Goal: Task Accomplishment & Management: Manage account settings

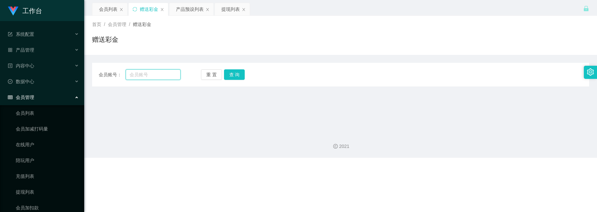
click at [149, 76] on input "text" at bounding box center [153, 74] width 55 height 11
click at [143, 75] on input "Dadid" at bounding box center [153, 74] width 55 height 11
type input "Dadidadu"
click at [232, 74] on button "查 询" at bounding box center [234, 74] width 21 height 11
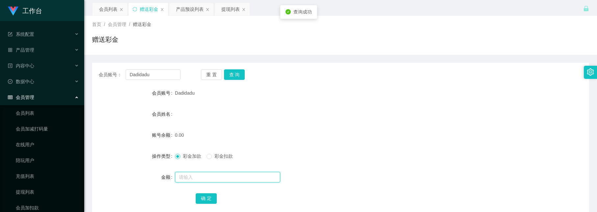
click at [206, 176] on input "text" at bounding box center [227, 177] width 105 height 11
type input "100"
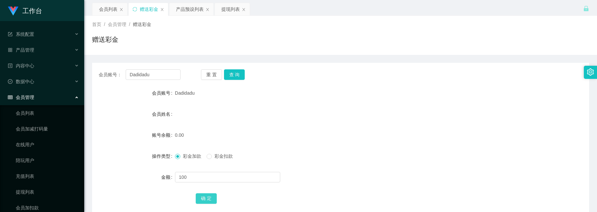
click at [207, 199] on button "确 定" at bounding box center [206, 199] width 21 height 11
drag, startPoint x: 155, startPoint y: 76, endPoint x: -60, endPoint y: 0, distance: 228.3
click at [0, 0] on html "工作台 系统配置 产品管理 产品列表 产品预设列表 开奖记录 注单管理 即时注单 内容中心 数据中心 员工统计 团队统计 会员管理 会员列表 会员加减打码量 …" at bounding box center [298, 106] width 597 height 212
click at [162, 75] on input "text" at bounding box center [153, 74] width 55 height 11
paste input "Dadidadu"
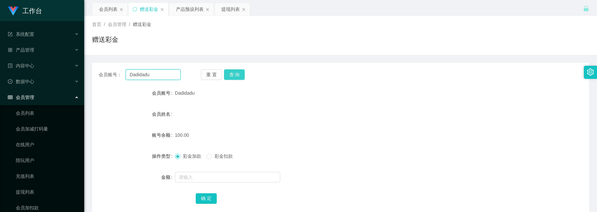
type input "Dadidadu"
click at [233, 72] on button "查 询" at bounding box center [234, 74] width 21 height 11
click at [192, 11] on div "产品预设列表" at bounding box center [190, 9] width 28 height 13
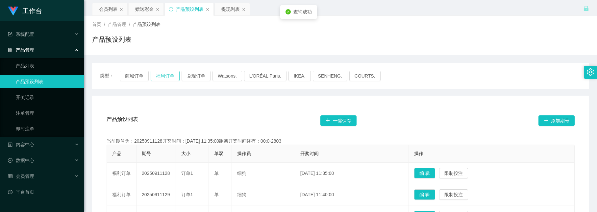
click at [172, 73] on button "福利订单" at bounding box center [165, 76] width 29 height 11
click at [135, 9] on div "赠送彩金" at bounding box center [144, 9] width 18 height 13
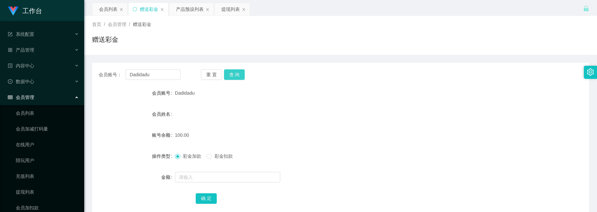
click at [238, 75] on button "查 询" at bounding box center [234, 74] width 21 height 11
click at [237, 75] on button "查 询" at bounding box center [234, 74] width 21 height 11
click at [237, 75] on button "查 询" at bounding box center [238, 74] width 28 height 11
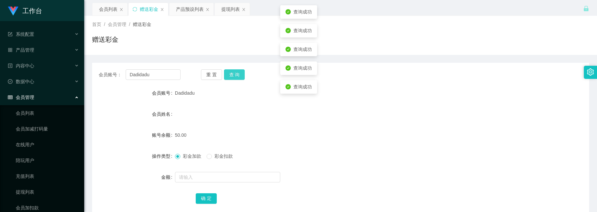
click at [237, 75] on button "查 询" at bounding box center [234, 74] width 21 height 11
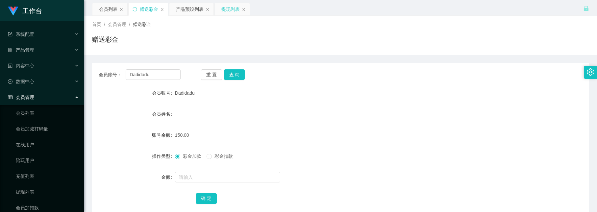
click at [229, 10] on div "提现列表" at bounding box center [231, 9] width 18 height 13
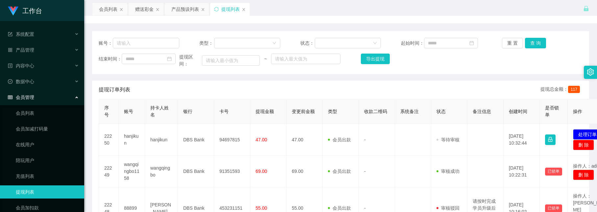
scroll to position [49, 0]
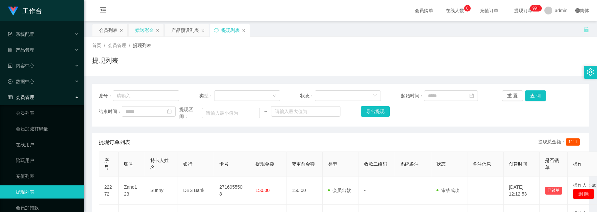
click at [144, 32] on div "赠送彩金" at bounding box center [144, 30] width 18 height 13
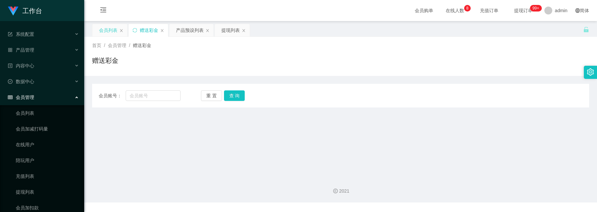
click at [107, 32] on div "会员列表" at bounding box center [108, 30] width 18 height 13
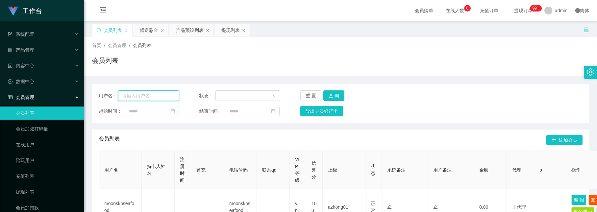
click at [165, 95] on input "text" at bounding box center [148, 96] width 61 height 11
click at [143, 96] on input "text" at bounding box center [148, 96] width 61 height 11
paste input "Dadidadu"
type input "Dadidadu"
click at [333, 95] on button "查 询" at bounding box center [334, 96] width 21 height 11
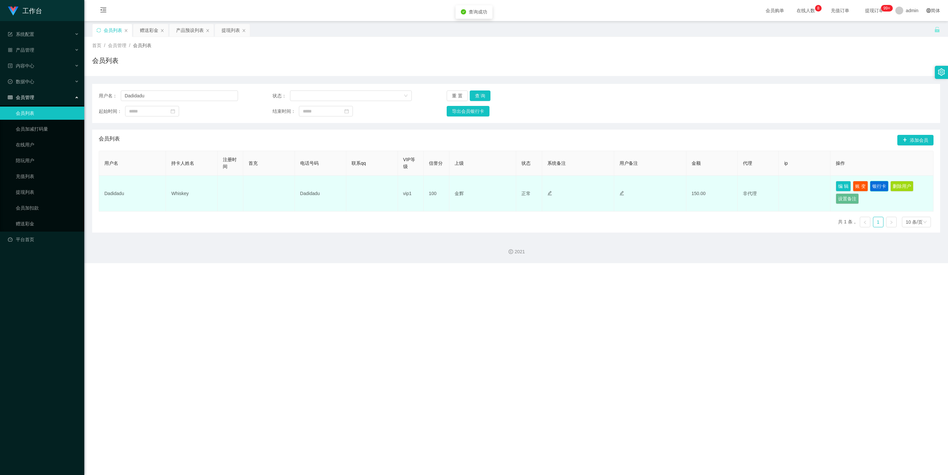
click at [597, 183] on button "银行卡" at bounding box center [879, 186] width 18 height 11
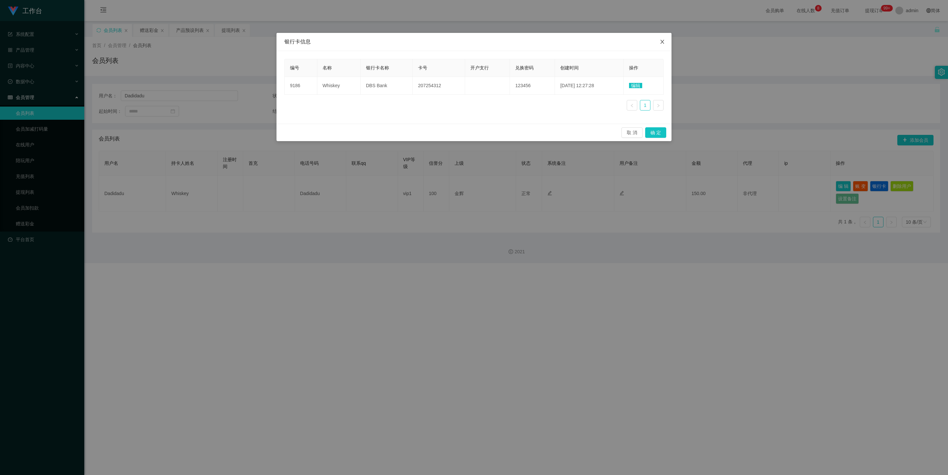
click at [597, 39] on span "Close" at bounding box center [662, 42] width 18 height 18
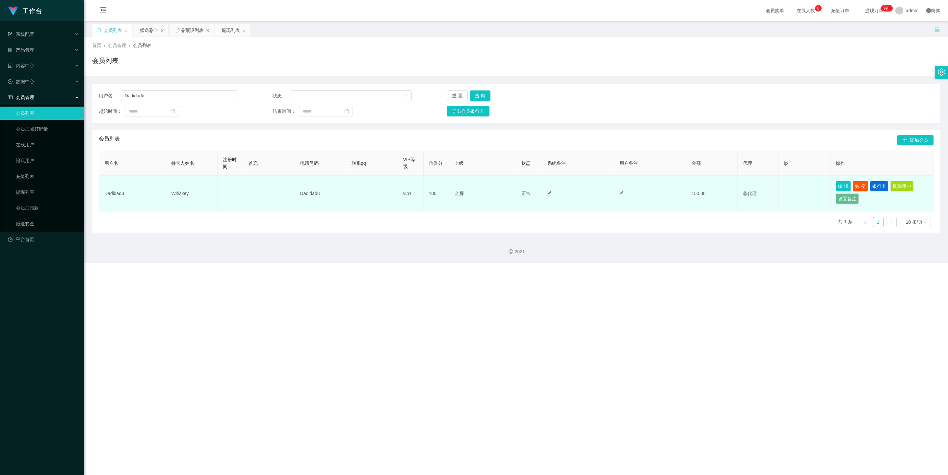
click at [597, 189] on button "账 变" at bounding box center [860, 186] width 15 height 11
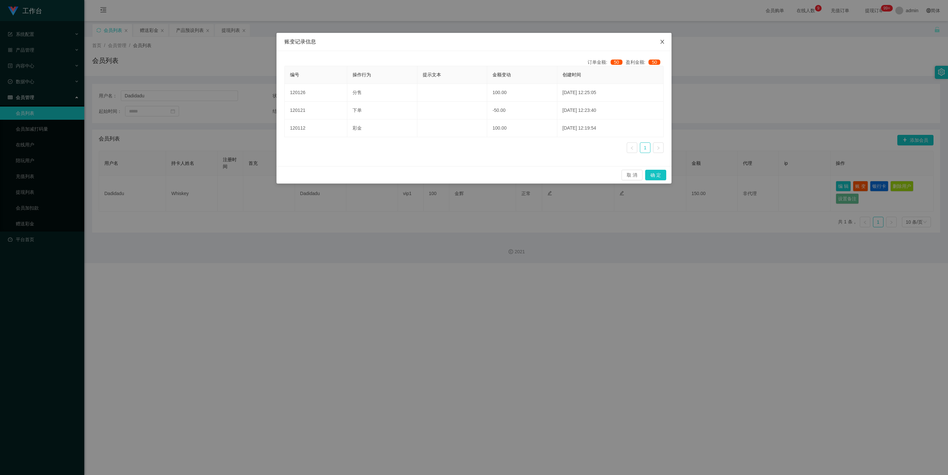
click at [597, 40] on span "Close" at bounding box center [662, 42] width 18 height 18
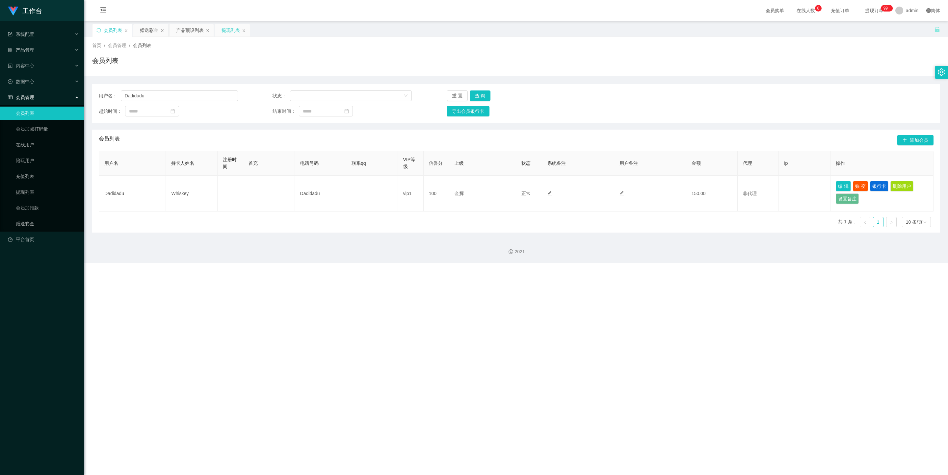
click at [231, 33] on div "提现列表" at bounding box center [231, 30] width 18 height 13
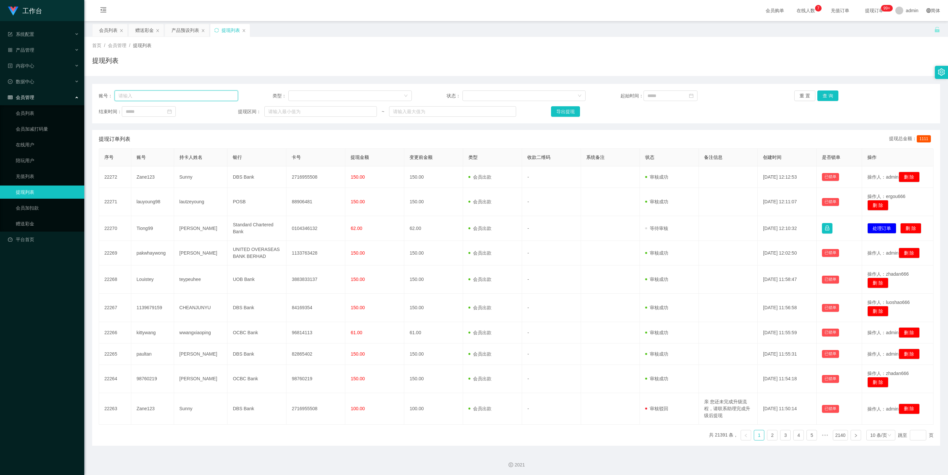
click at [166, 97] on input "text" at bounding box center [176, 96] width 123 height 11
paste input "Dadidadu"
type input "Dadidadu"
click at [597, 101] on button "查 询" at bounding box center [827, 96] width 21 height 11
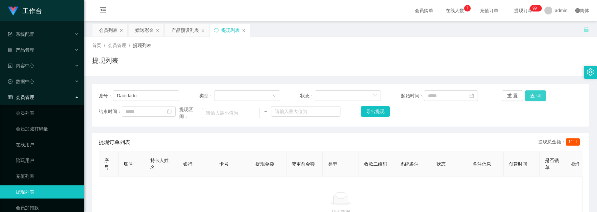
click at [535, 96] on button "查 询" at bounding box center [535, 96] width 21 height 11
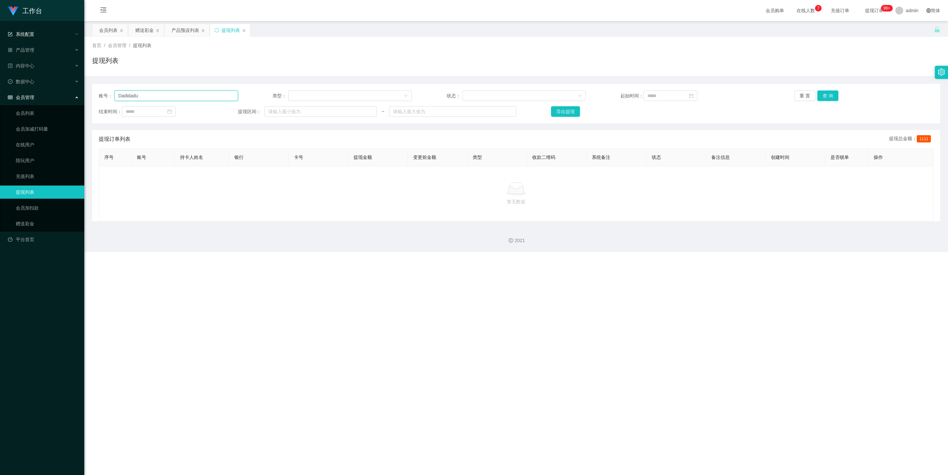
drag, startPoint x: 172, startPoint y: 96, endPoint x: 0, endPoint y: 35, distance: 182.3
click at [0, 35] on section "工作台 系统配置 产品管理 内容中心 数据中心 会员管理 会员列表 会员加减打码量 在线用户 陪玩用户 充值列表 提现列表 会员加扣款 赠送彩金 平台首页 保…" at bounding box center [474, 126] width 948 height 252
click at [227, 32] on div "提现列表" at bounding box center [231, 30] width 18 height 13
click at [217, 30] on icon "图标: sync" at bounding box center [216, 30] width 5 height 5
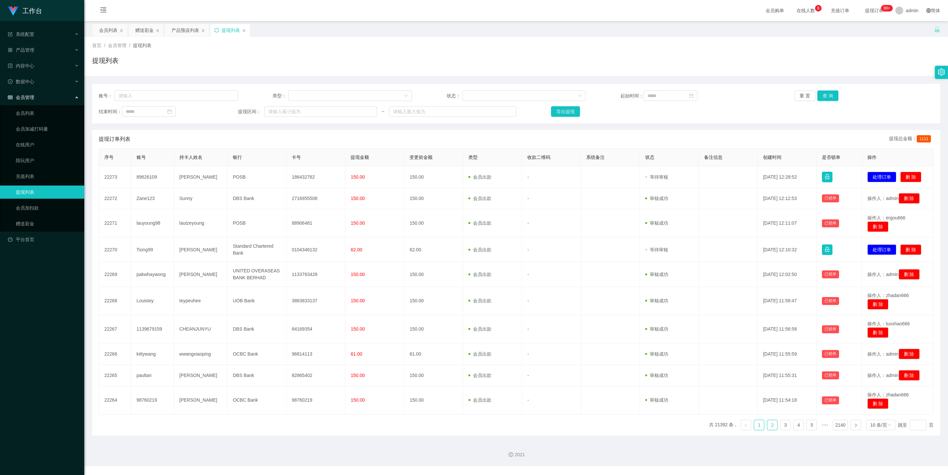
click at [597, 212] on link "2" at bounding box center [772, 425] width 10 height 10
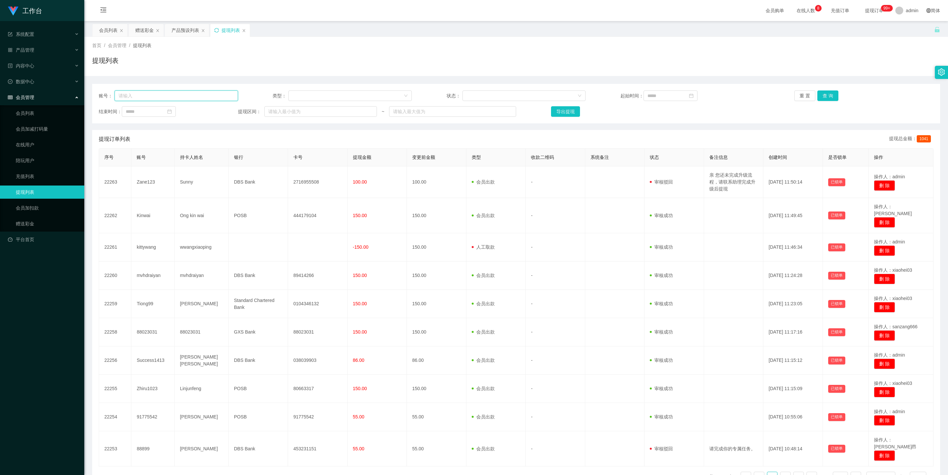
click at [171, 95] on input "text" at bounding box center [176, 96] width 123 height 11
paste input "Dadidadu"
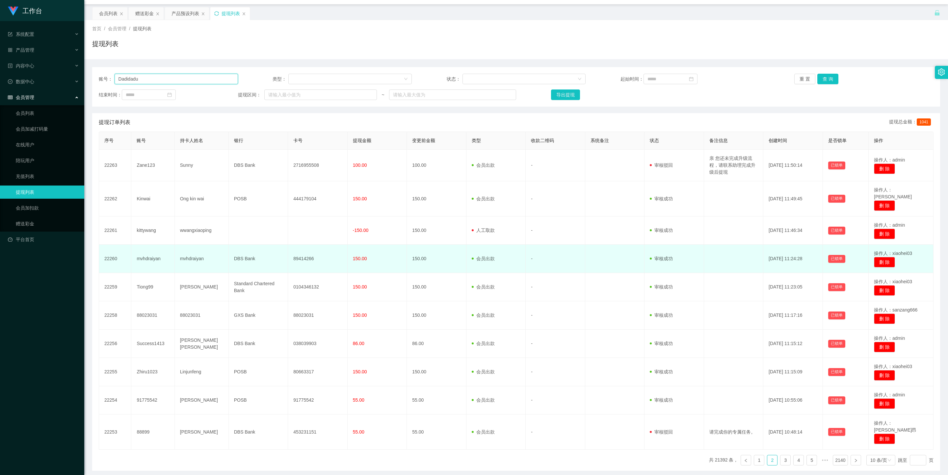
scroll to position [31, 0]
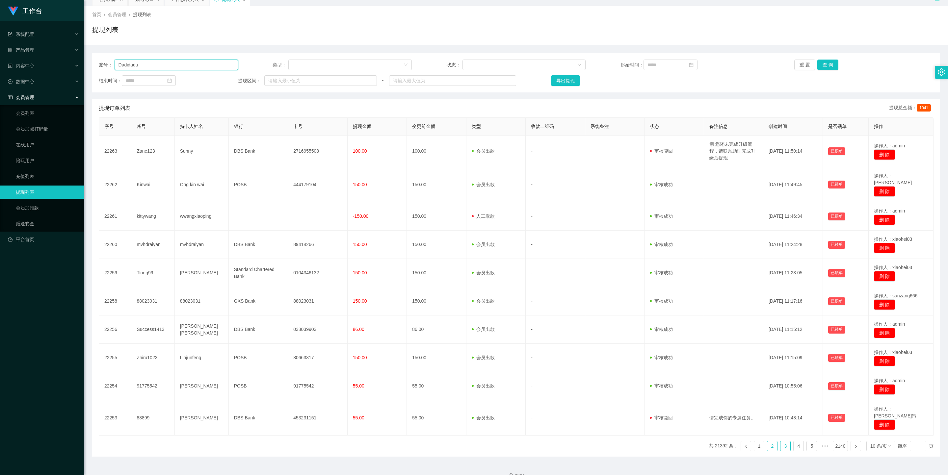
type input "Dadidadu"
click at [597, 212] on link "3" at bounding box center [785, 446] width 10 height 10
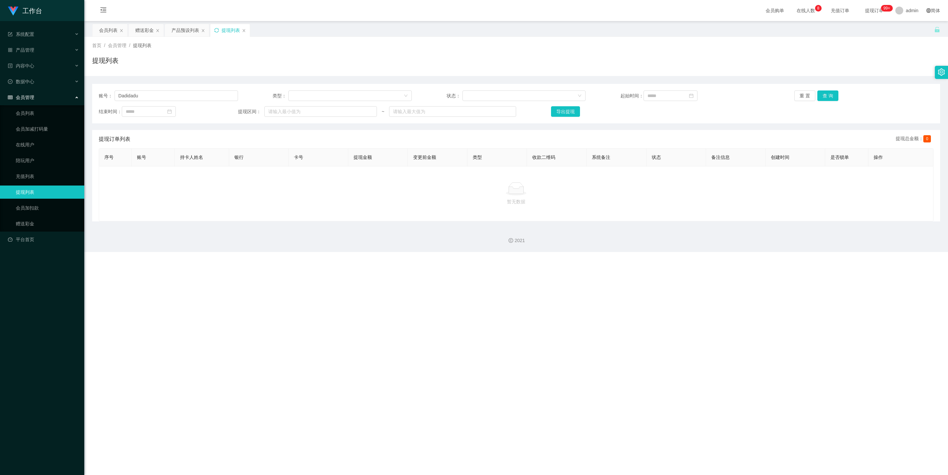
scroll to position [0, 0]
click at [218, 29] on icon "图标: sync" at bounding box center [216, 30] width 5 height 5
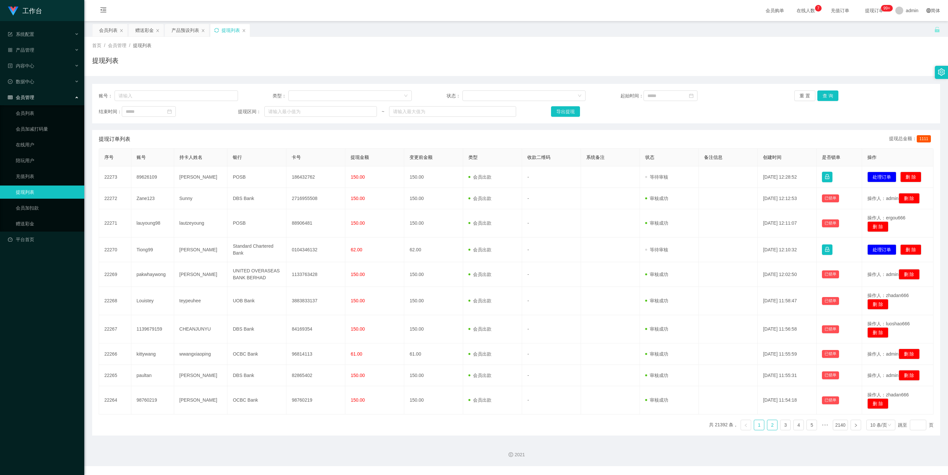
click at [597, 212] on link "2" at bounding box center [772, 425] width 10 height 10
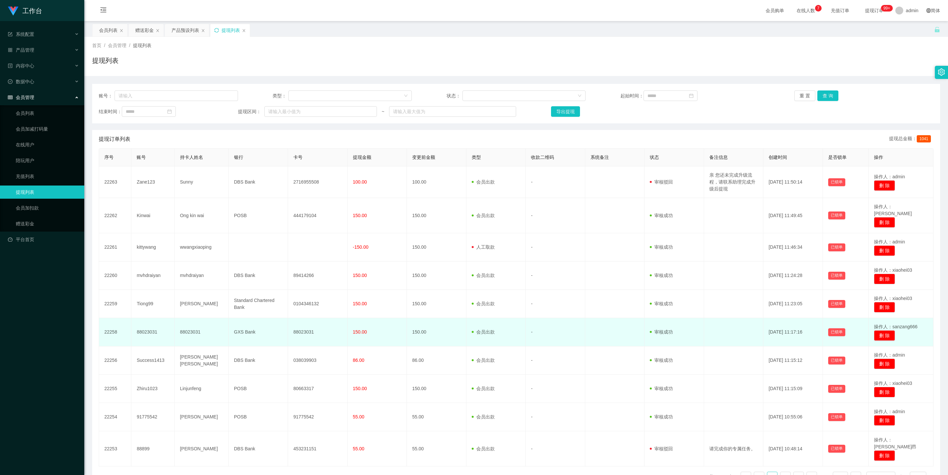
scroll to position [31, 0]
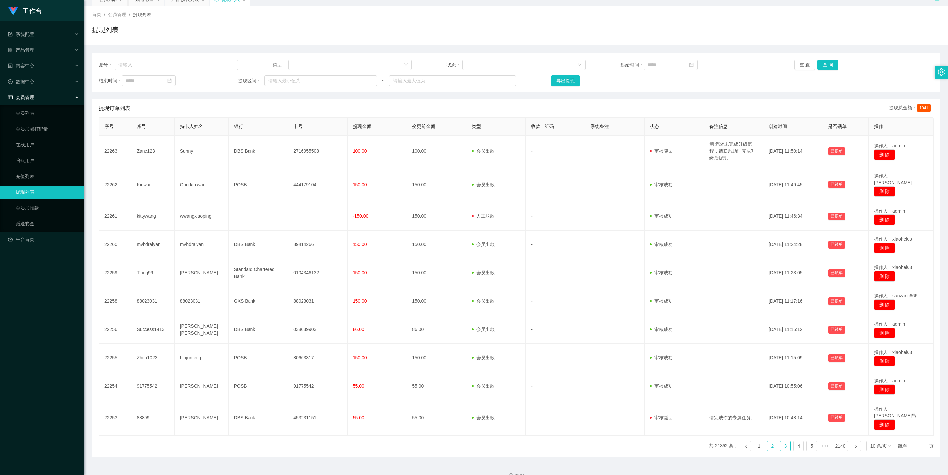
click at [597, 212] on link "3" at bounding box center [785, 446] width 10 height 10
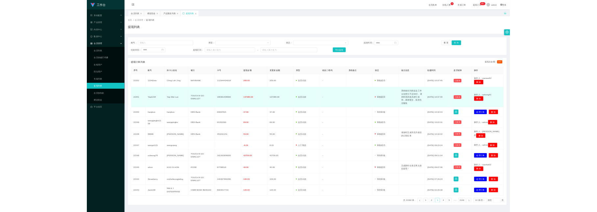
scroll to position [0, 0]
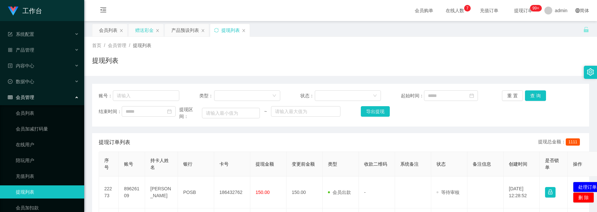
click at [145, 30] on div "赠送彩金" at bounding box center [144, 30] width 18 height 13
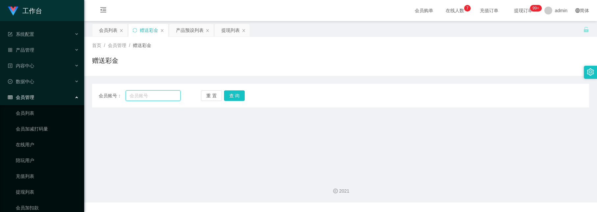
click at [157, 98] on input "text" at bounding box center [153, 96] width 55 height 11
paste input "Dadidadu"
type input "Dadidadu"
click at [233, 94] on button "查 询" at bounding box center [234, 96] width 21 height 11
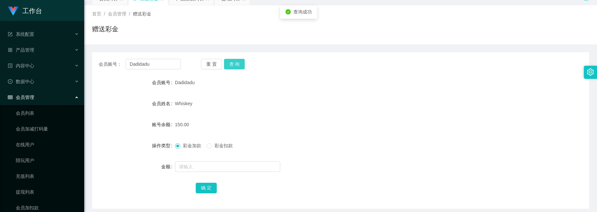
scroll to position [49, 0]
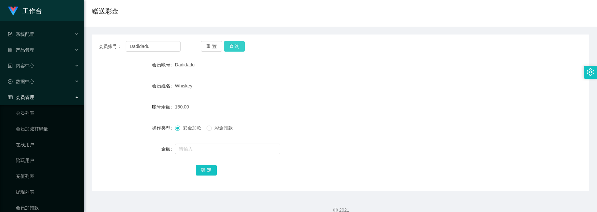
click at [233, 47] on button "查 询" at bounding box center [234, 46] width 21 height 11
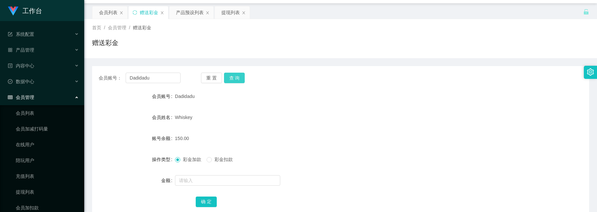
scroll to position [0, 0]
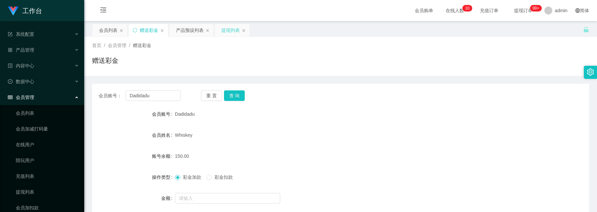
click at [233, 25] on div "提现列表" at bounding box center [231, 30] width 18 height 13
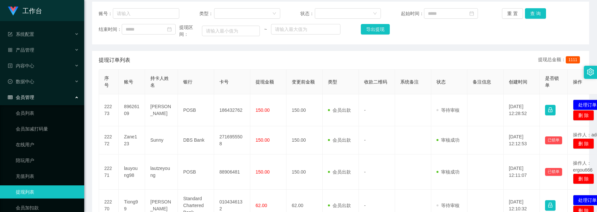
scroll to position [99, 0]
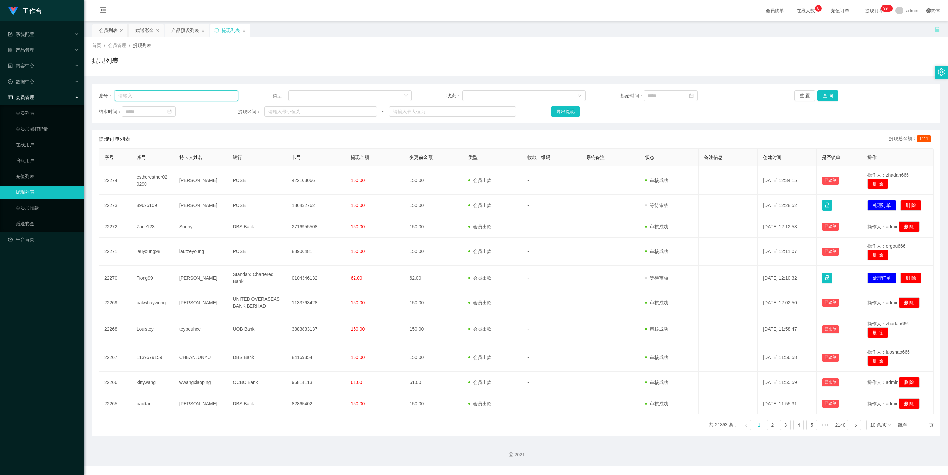
click at [160, 91] on input "text" at bounding box center [176, 96] width 123 height 11
paste input "Dadidadu"
type input "Dadidadu"
click at [597, 93] on button "查 询" at bounding box center [827, 96] width 21 height 11
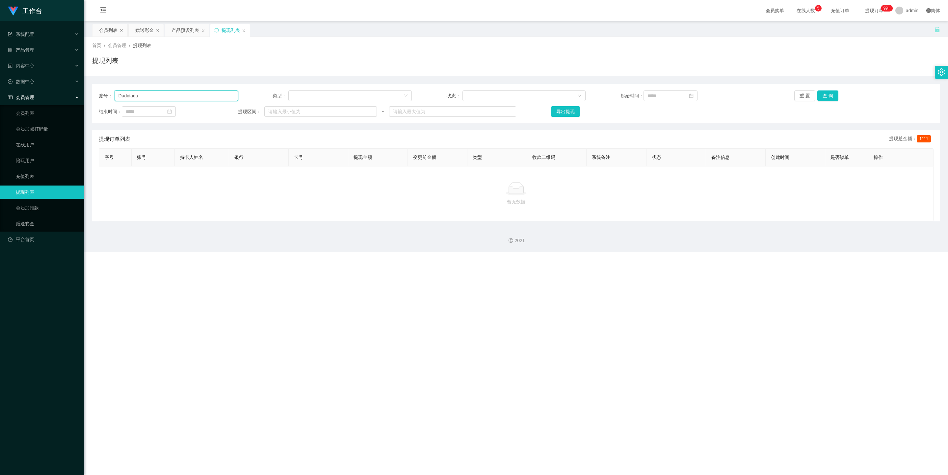
click at [148, 97] on input "Dadidadu" at bounding box center [176, 96] width 123 height 11
drag, startPoint x: 148, startPoint y: 97, endPoint x: 0, endPoint y: -1, distance: 177.9
click at [0, 0] on html "工作台 系统配置 产品管理 内容中心 数据中心 会员管理 会员列表 会员加减打码量 在线用户 陪玩用户 充值列表 提现列表 会员加扣款 赠送彩金 平台首页 保…" at bounding box center [474, 237] width 948 height 475
click at [597, 97] on button "查 询" at bounding box center [827, 96] width 21 height 11
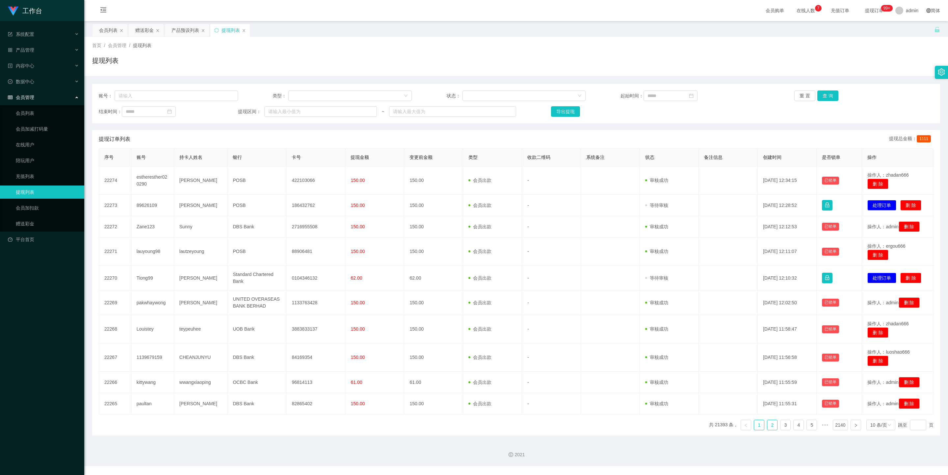
click at [597, 212] on link "2" at bounding box center [772, 425] width 10 height 10
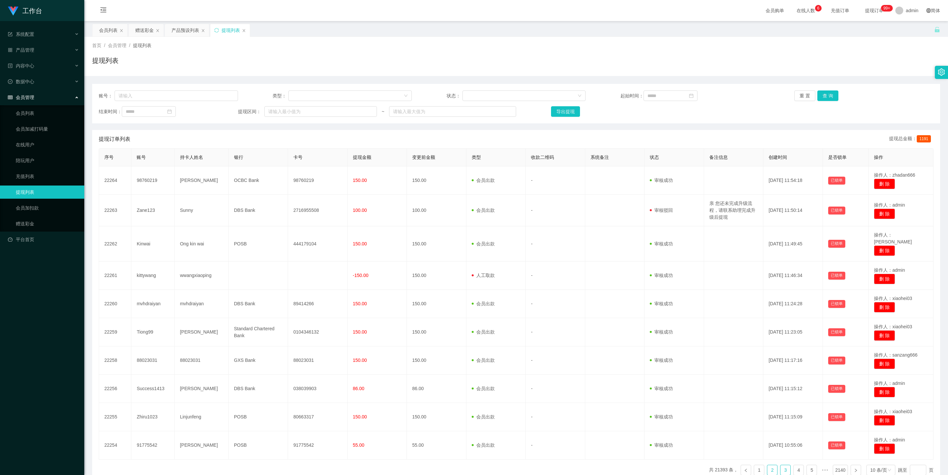
click at [597, 212] on link "3" at bounding box center [785, 470] width 10 height 10
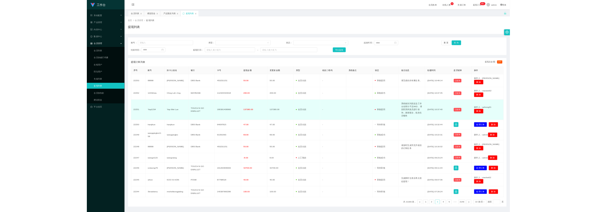
scroll to position [3, 0]
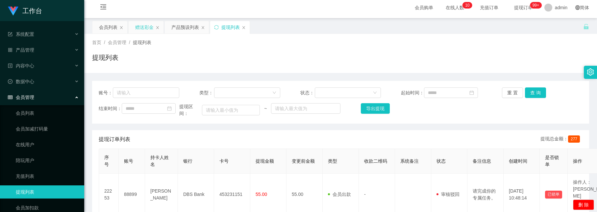
click at [141, 26] on div "赠送彩金" at bounding box center [144, 27] width 18 height 13
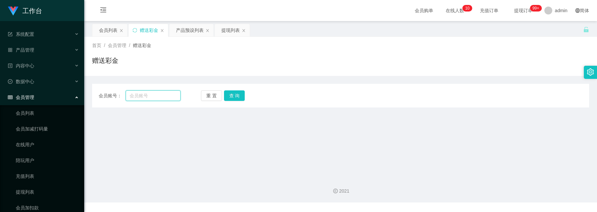
click at [163, 98] on input "text" at bounding box center [153, 96] width 55 height 11
paste input "Dadidadu"
type input "Dadidadu"
click at [234, 93] on button "查 询" at bounding box center [234, 96] width 21 height 11
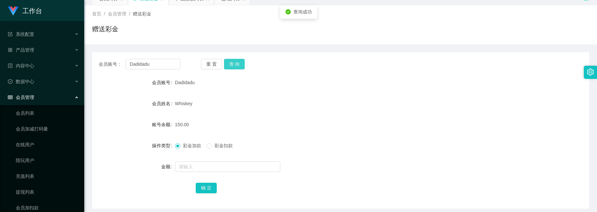
scroll to position [49, 0]
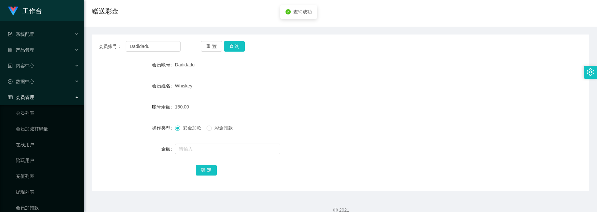
click at [213, 125] on span "彩金扣款" at bounding box center [224, 127] width 24 height 5
click at [220, 144] on input "text" at bounding box center [227, 149] width 105 height 11
type input "150"
click at [208, 170] on button "确 定" at bounding box center [206, 170] width 21 height 11
drag, startPoint x: 24, startPoint y: 121, endPoint x: 13, endPoint y: 124, distance: 11.3
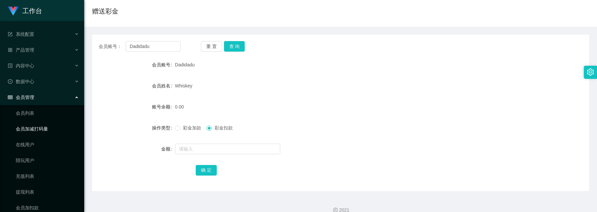
click at [24, 122] on link "会员加减打码量" at bounding box center [47, 128] width 63 height 13
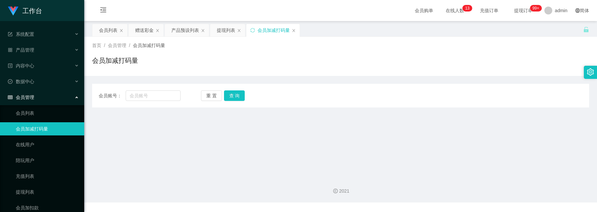
click at [292, 30] on div "会员加减打码量" at bounding box center [273, 30] width 53 height 13
click at [295, 30] on icon "图标: close" at bounding box center [294, 30] width 3 height 3
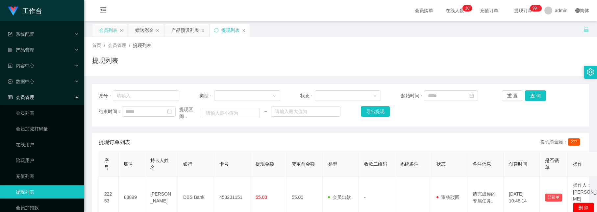
click at [105, 25] on div "会员列表" at bounding box center [108, 30] width 18 height 13
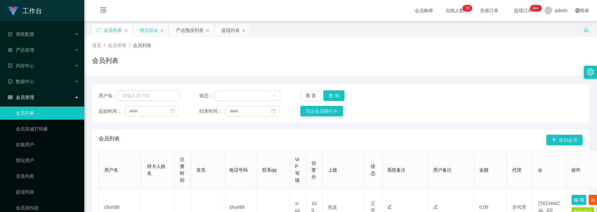
click at [143, 31] on div "赠送彩金" at bounding box center [149, 30] width 18 height 13
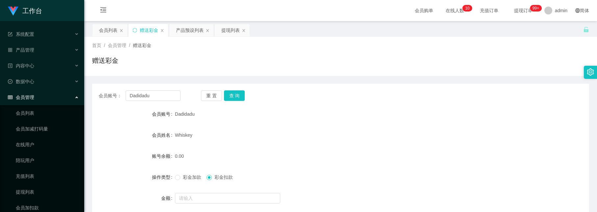
click at [189, 176] on span "彩金加款" at bounding box center [192, 177] width 24 height 5
click at [202, 198] on input "text" at bounding box center [227, 198] width 105 height 11
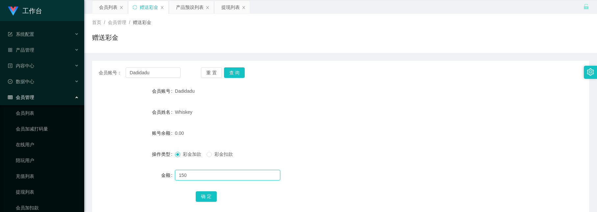
scroll to position [59, 0]
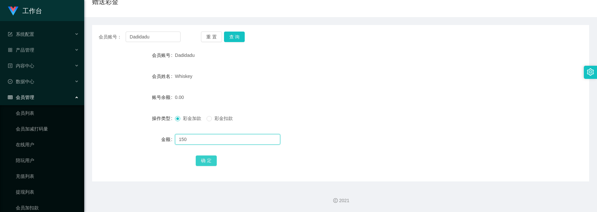
type input "150"
click at [206, 163] on button "确 定" at bounding box center [206, 161] width 21 height 11
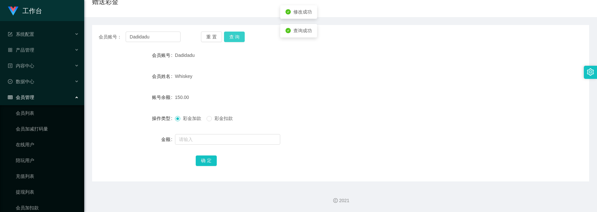
click at [233, 37] on button "查 询" at bounding box center [234, 37] width 21 height 11
click at [185, 137] on input "text" at bounding box center [227, 139] width 105 height 11
type input "v"
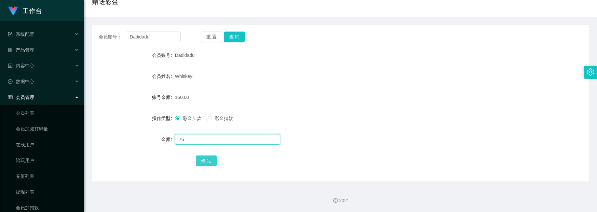
type input "76"
click at [210, 156] on button "确 定" at bounding box center [206, 161] width 21 height 11
click at [209, 137] on input "text" at bounding box center [227, 139] width 105 height 11
type input "150"
click at [206, 159] on button "确 定" at bounding box center [206, 161] width 21 height 11
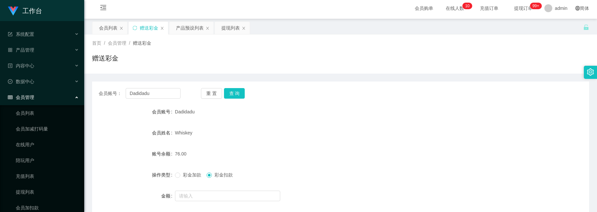
scroll to position [0, 0]
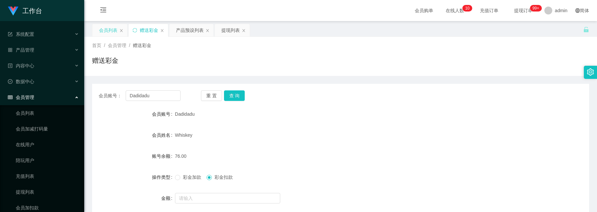
click at [109, 31] on div "会员列表" at bounding box center [108, 30] width 18 height 13
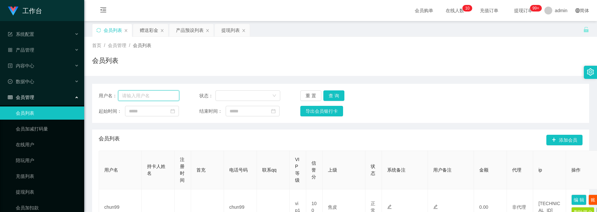
click at [162, 96] on input "text" at bounding box center [148, 96] width 61 height 11
paste input "Dadidadu"
type input "Dadidadu"
click at [330, 94] on button "查 询" at bounding box center [334, 96] width 21 height 11
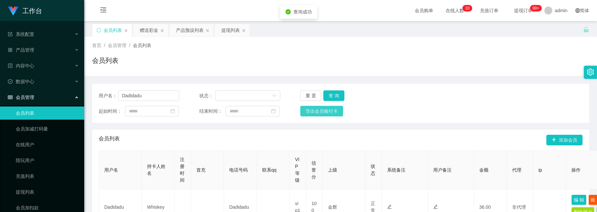
click at [336, 107] on button "导出会员银行卡" at bounding box center [322, 111] width 43 height 11
type input "Dadidadu"
click at [325, 96] on button "查 询" at bounding box center [334, 96] width 21 height 11
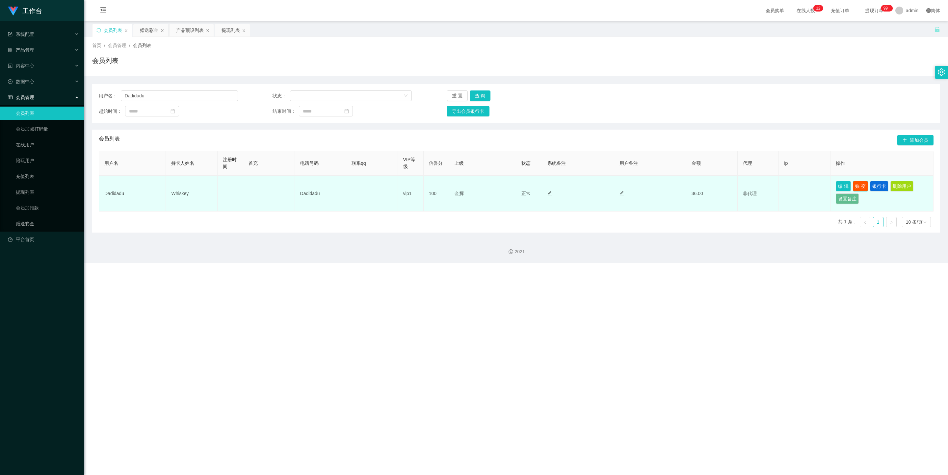
click at [597, 188] on button "账 变" at bounding box center [860, 186] width 15 height 11
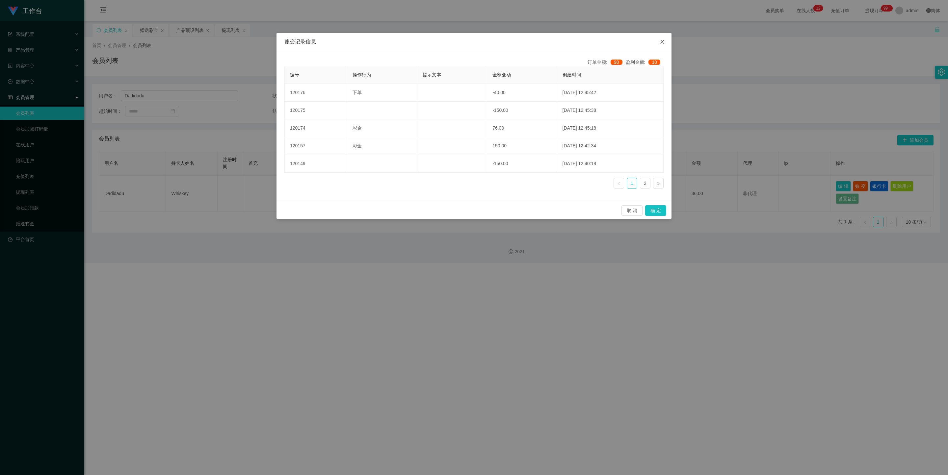
click at [597, 46] on span "Close" at bounding box center [662, 42] width 18 height 18
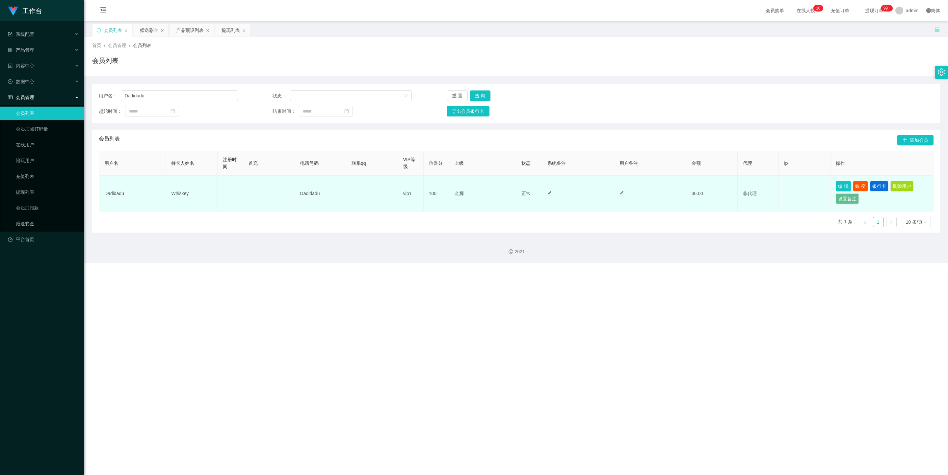
click at [597, 188] on button "编 辑" at bounding box center [843, 186] width 15 height 11
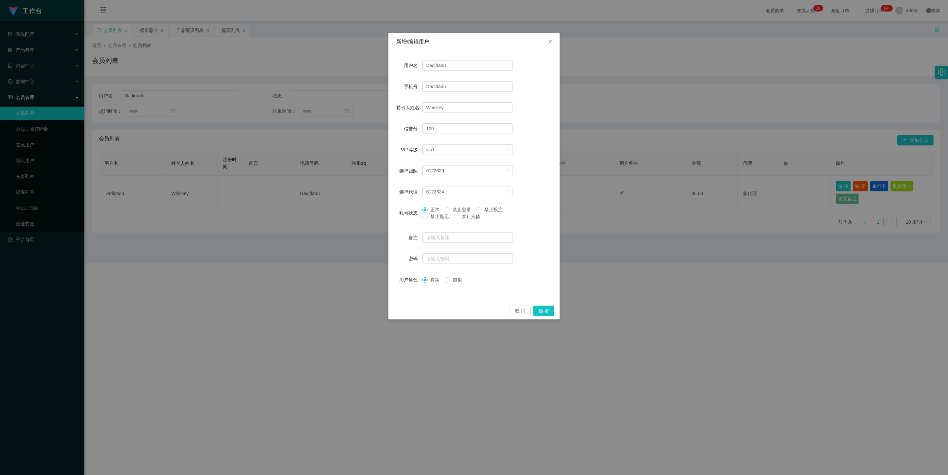
click at [494, 209] on span "禁止投注" at bounding box center [494, 209] width 24 height 5
click at [549, 212] on button "确 定" at bounding box center [543, 311] width 21 height 11
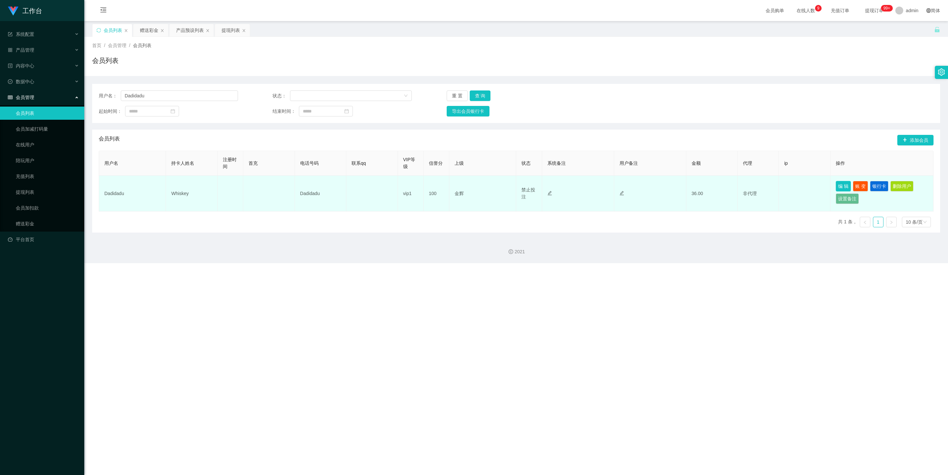
click at [597, 186] on button "编 辑" at bounding box center [843, 186] width 15 height 11
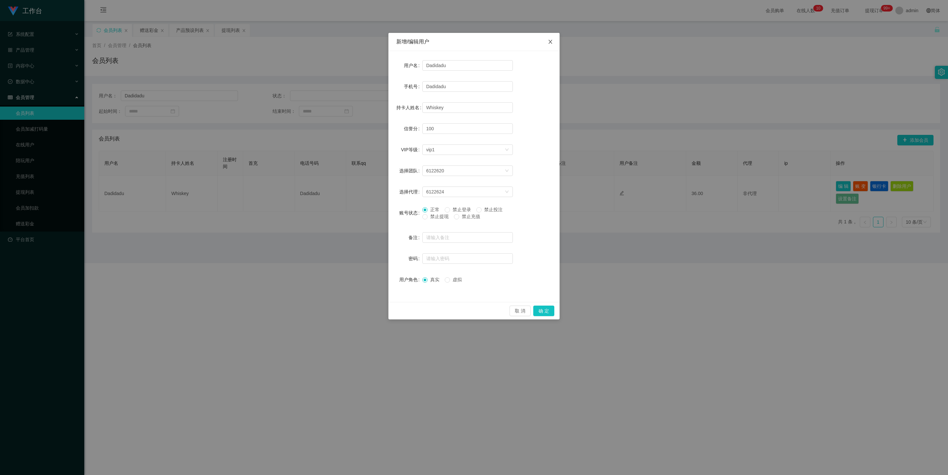
click at [553, 44] on span "Close" at bounding box center [550, 42] width 18 height 18
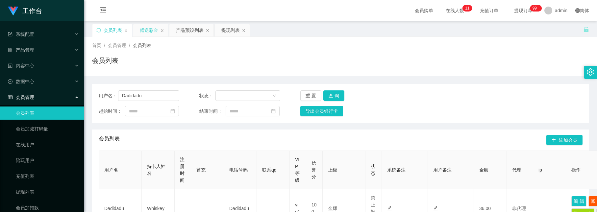
click at [151, 29] on div "赠送彩金" at bounding box center [149, 30] width 18 height 13
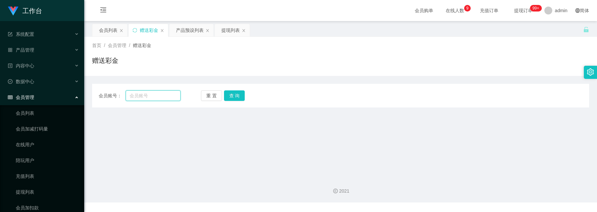
click at [170, 98] on input "text" at bounding box center [153, 96] width 55 height 11
paste input "Dadidadu"
type input "Dadidadu"
click at [227, 94] on button "查 询" at bounding box center [234, 96] width 21 height 11
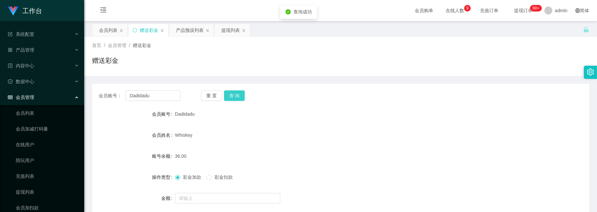
scroll to position [49, 0]
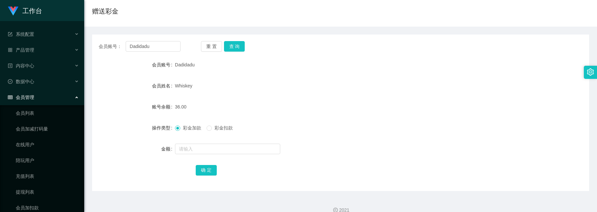
click at [251, 85] on div "Whiskey" at bounding box center [320, 85] width 290 height 13
click at [240, 44] on button "查 询" at bounding box center [234, 46] width 21 height 11
click at [242, 113] on div "36.00" at bounding box center [320, 106] width 290 height 13
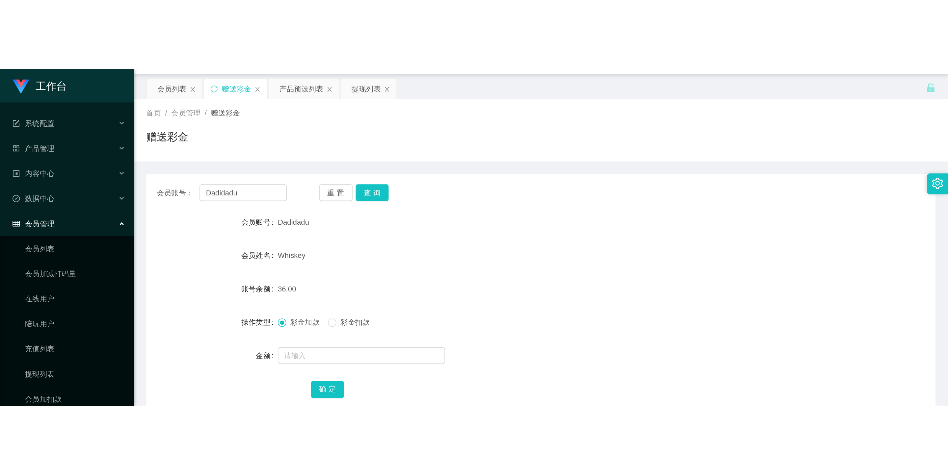
scroll to position [0, 0]
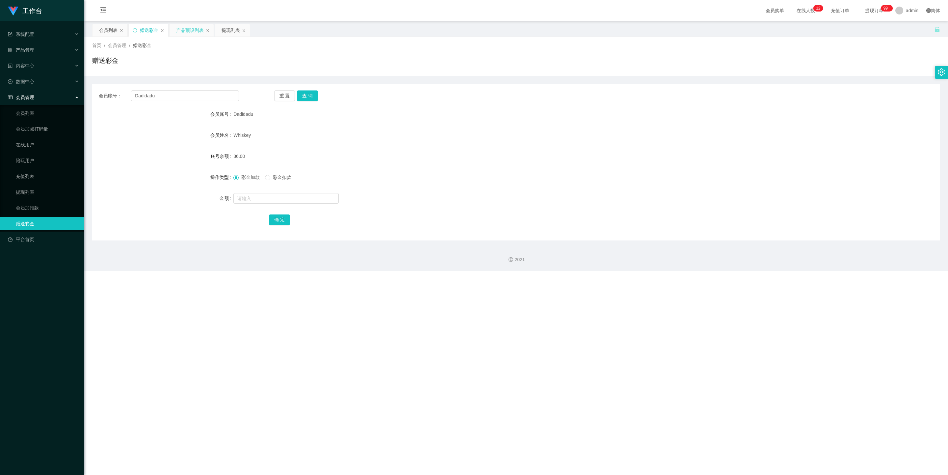
click at [197, 31] on div "产品预设列表" at bounding box center [190, 30] width 28 height 13
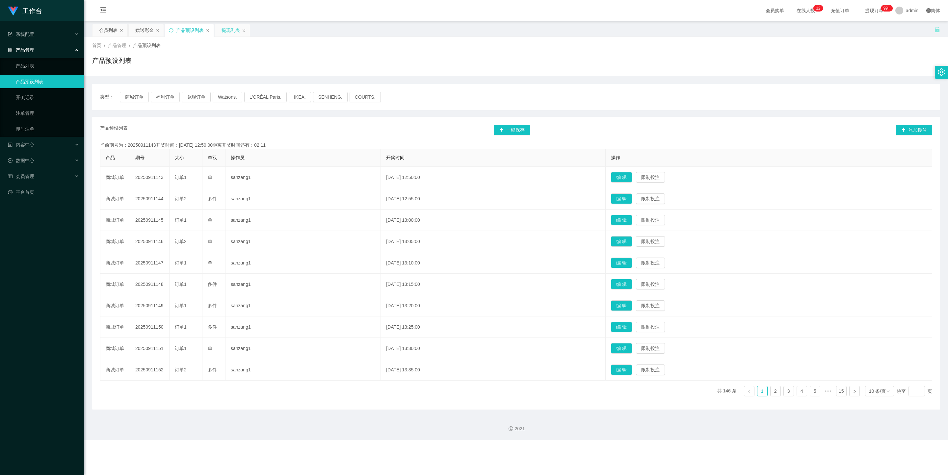
click at [227, 29] on div "提现列表" at bounding box center [231, 30] width 18 height 13
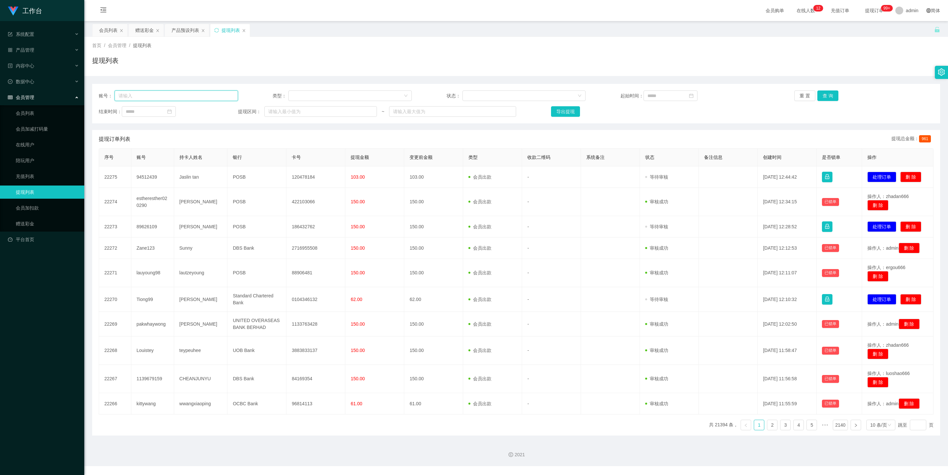
click at [183, 95] on input "text" at bounding box center [176, 96] width 123 height 11
click at [99, 27] on div "会员列表" at bounding box center [108, 30] width 18 height 13
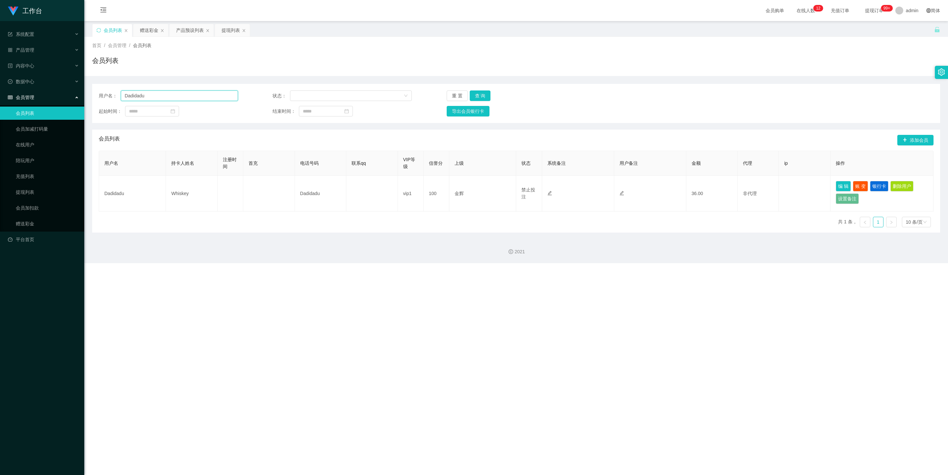
click at [160, 98] on input "Dadidadu" at bounding box center [179, 96] width 117 height 11
click at [471, 112] on button "导出会员银行卡" at bounding box center [468, 111] width 43 height 11
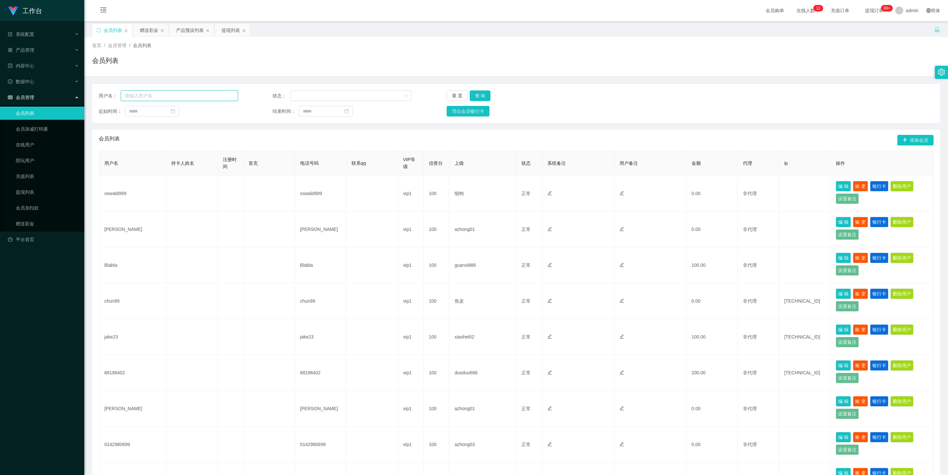
drag, startPoint x: 0, startPoint y: 0, endPoint x: 162, endPoint y: 98, distance: 189.2
click at [162, 98] on input "text" at bounding box center [179, 96] width 117 height 11
paste input "Dadidadu"
type input "Dadidadu"
click at [478, 91] on button "查 询" at bounding box center [480, 96] width 21 height 11
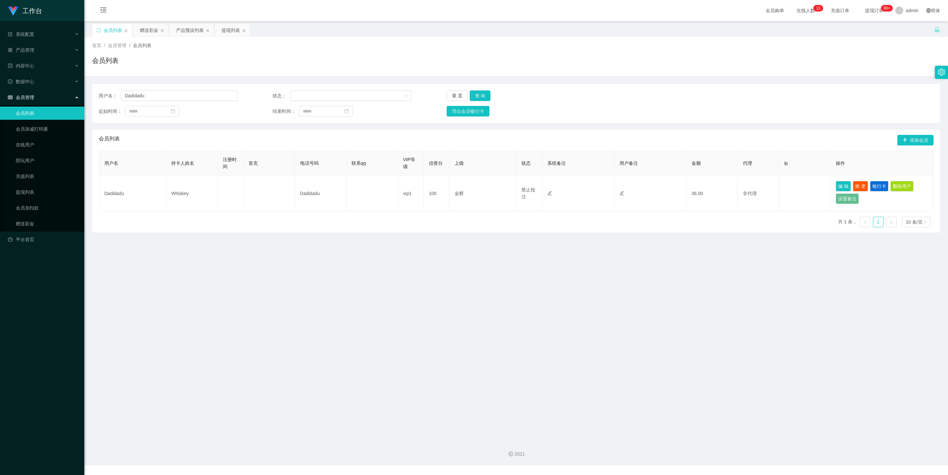
click at [46, 94] on div "会员管理" at bounding box center [42, 97] width 84 height 13
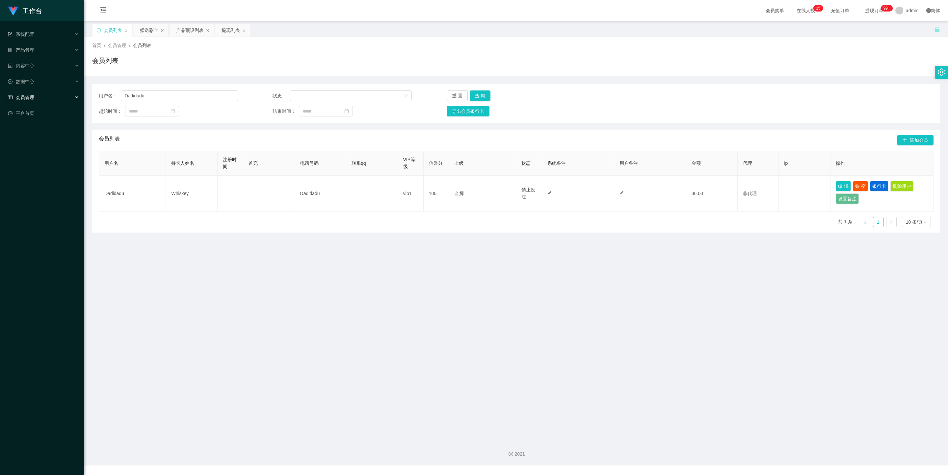
click at [46, 94] on div "会员管理" at bounding box center [42, 97] width 84 height 13
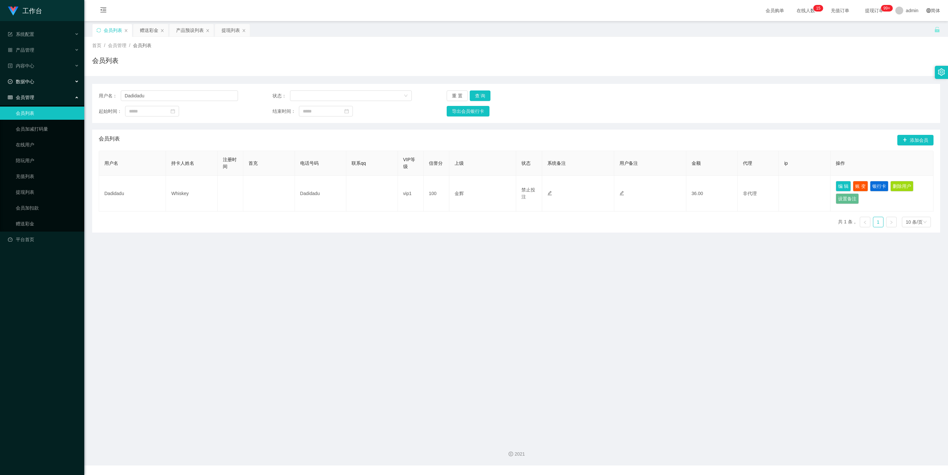
click at [42, 80] on div "数据中心" at bounding box center [42, 81] width 84 height 13
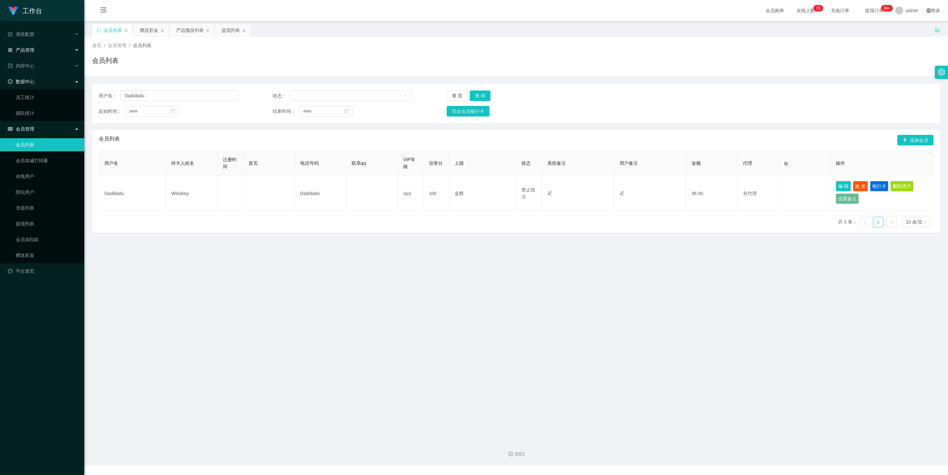
click at [42, 49] on div "产品管理" at bounding box center [42, 49] width 84 height 13
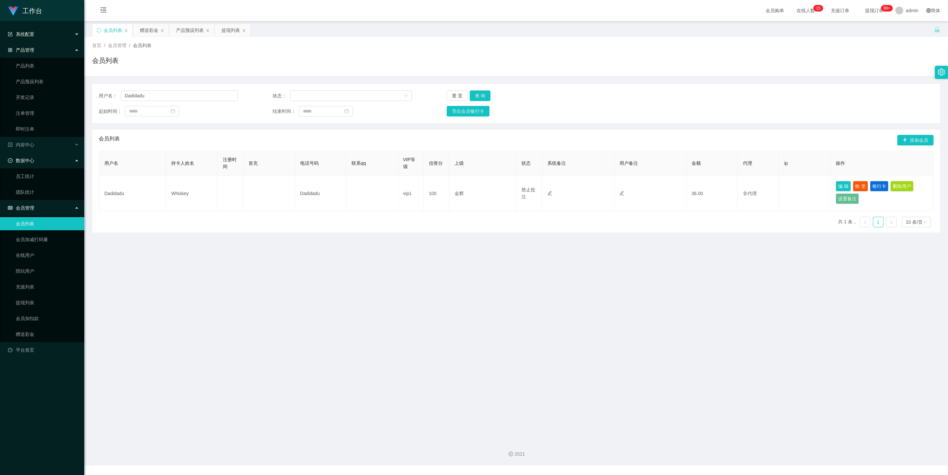
click at [41, 33] on div "系统配置" at bounding box center [42, 34] width 84 height 13
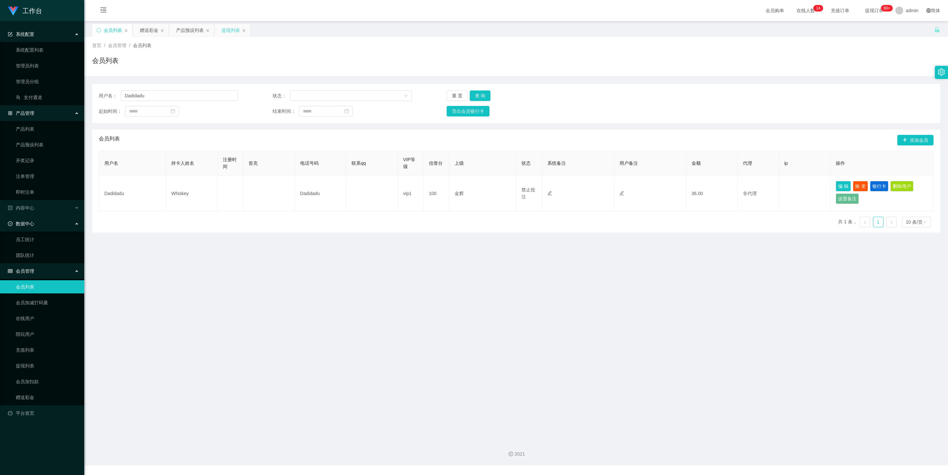
click at [224, 26] on div "提现列表" at bounding box center [231, 30] width 18 height 13
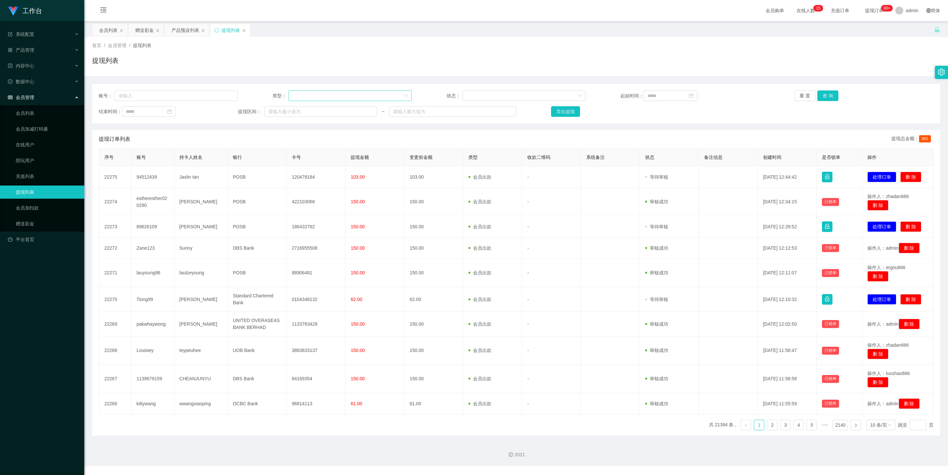
click at [351, 91] on div at bounding box center [349, 96] width 123 height 11
click at [307, 111] on li "人工取款" at bounding box center [348, 108] width 122 height 11
click at [135, 92] on input "text" at bounding box center [176, 96] width 123 height 11
paste input "Dadidadu"
type input "Dadidadu"
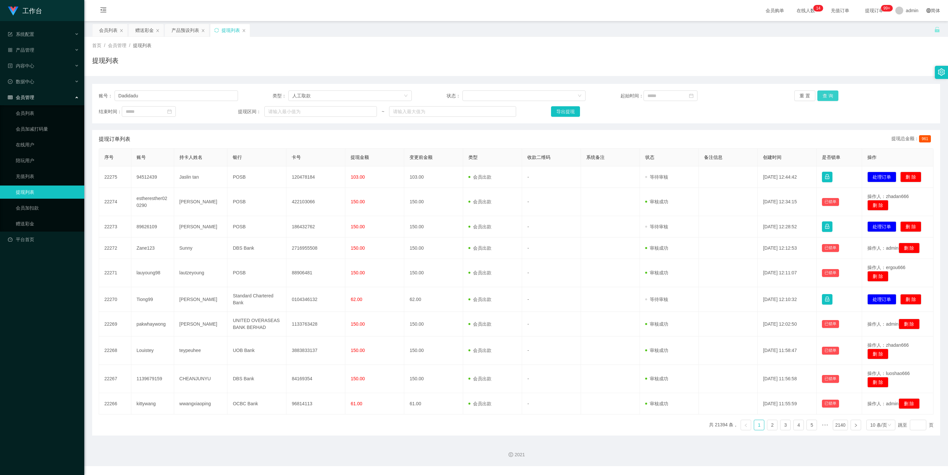
click at [825, 97] on button "查 询" at bounding box center [827, 96] width 21 height 11
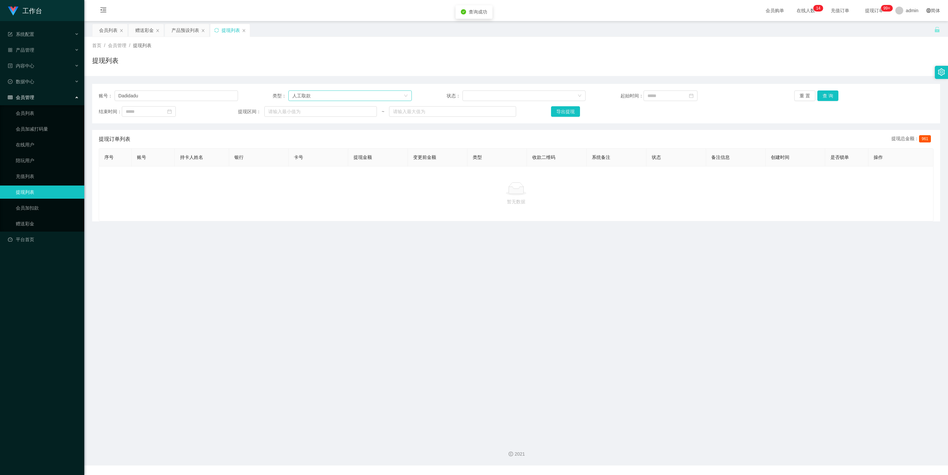
click at [328, 98] on div "人工取款" at bounding box center [347, 96] width 111 height 10
click at [318, 119] on li "会员出款" at bounding box center [348, 119] width 122 height 11
click at [821, 93] on button "查 询" at bounding box center [827, 96] width 21 height 11
click at [113, 30] on div "会员列表" at bounding box center [108, 30] width 18 height 13
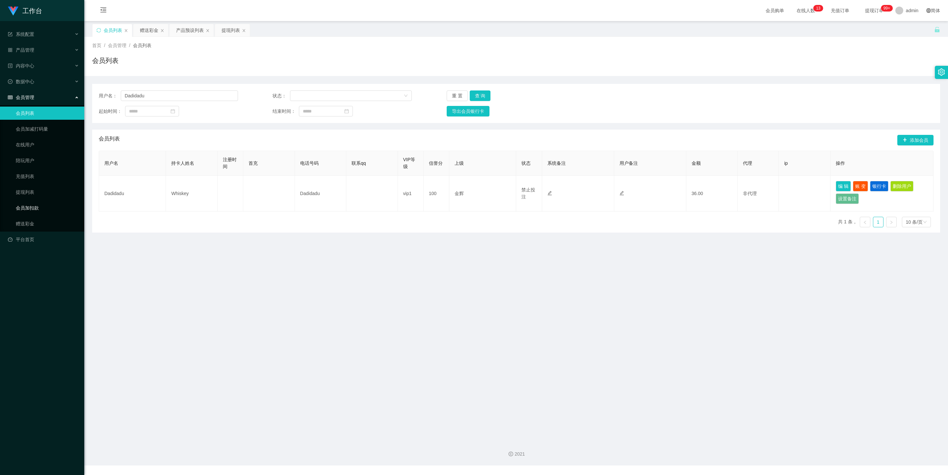
click at [41, 201] on link "会员加扣款" at bounding box center [47, 207] width 63 height 13
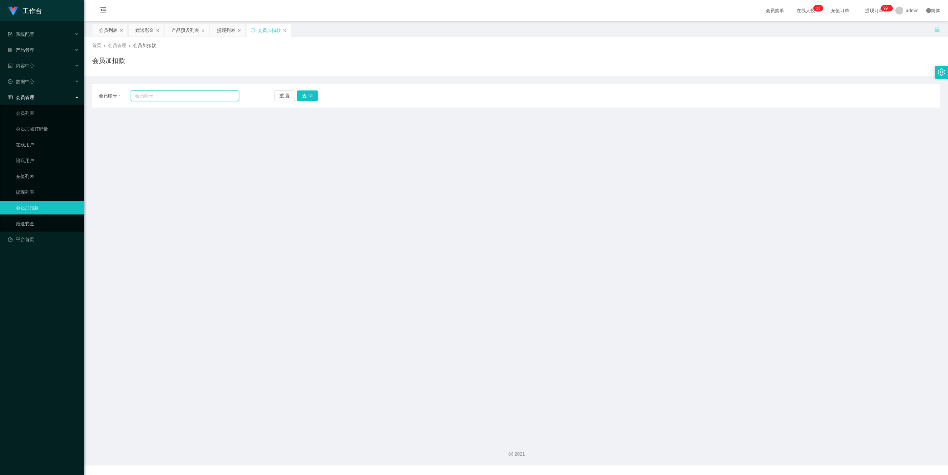
click at [197, 100] on input "text" at bounding box center [185, 96] width 108 height 11
paste input "Dadidadu"
type input "Dadidadu"
click at [309, 98] on button "查 询" at bounding box center [307, 96] width 21 height 11
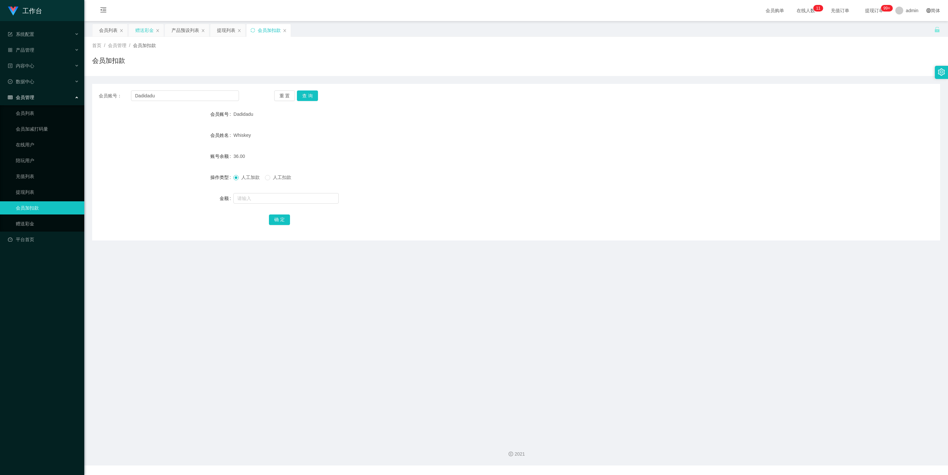
click at [147, 33] on div "赠送彩金" at bounding box center [144, 30] width 18 height 13
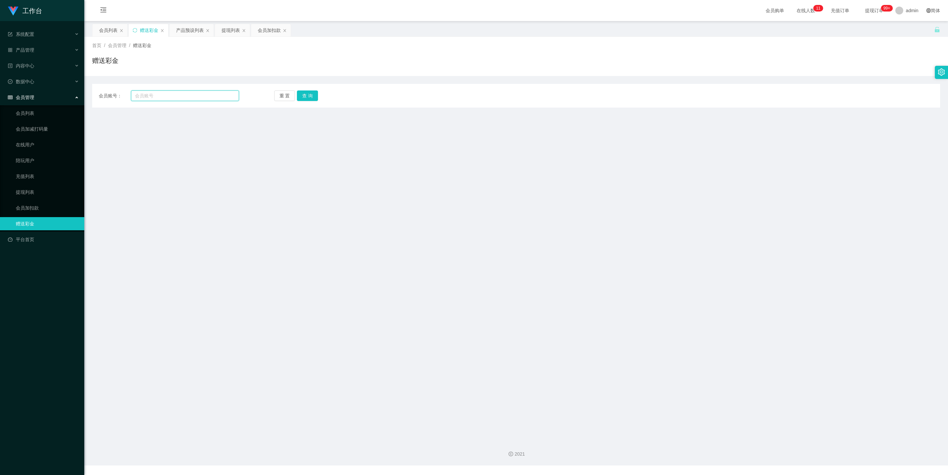
click at [177, 96] on input "text" at bounding box center [185, 96] width 108 height 11
paste input "Dadidadu"
type input "Dadidadu"
click at [309, 96] on button "查 询" at bounding box center [307, 96] width 21 height 11
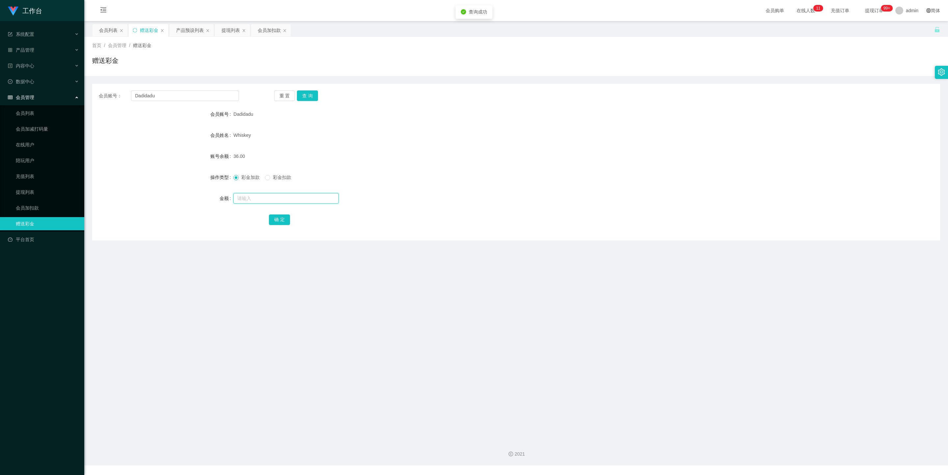
click at [257, 197] on input "text" at bounding box center [285, 198] width 105 height 11
type input "40"
click at [279, 223] on button "确 定" at bounding box center [279, 220] width 21 height 11
click at [249, 197] on input "text" at bounding box center [285, 198] width 105 height 11
type input "4"
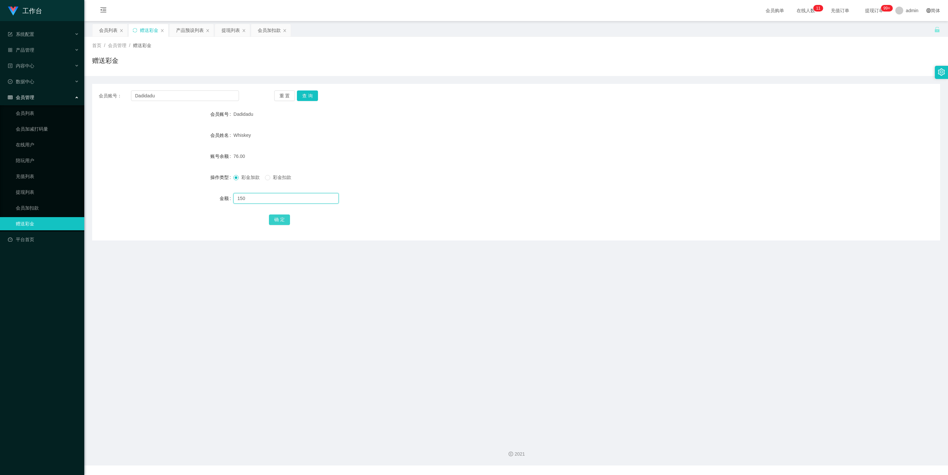
type input "150"
click at [280, 218] on button "确 定" at bounding box center [279, 220] width 21 height 11
click at [265, 33] on div "会员加扣款" at bounding box center [269, 30] width 23 height 13
click at [306, 96] on button "查 询" at bounding box center [307, 96] width 21 height 11
click at [274, 176] on span "人工扣款" at bounding box center [282, 177] width 24 height 5
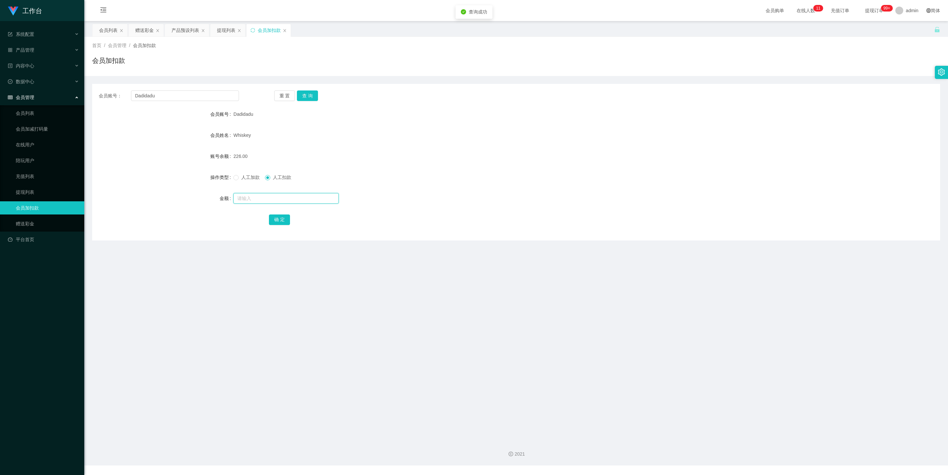
click at [276, 198] on input "text" at bounding box center [285, 198] width 105 height 11
type input "150"
click at [272, 223] on button "确 定" at bounding box center [279, 220] width 21 height 11
click at [221, 31] on div "提现列表" at bounding box center [226, 30] width 18 height 13
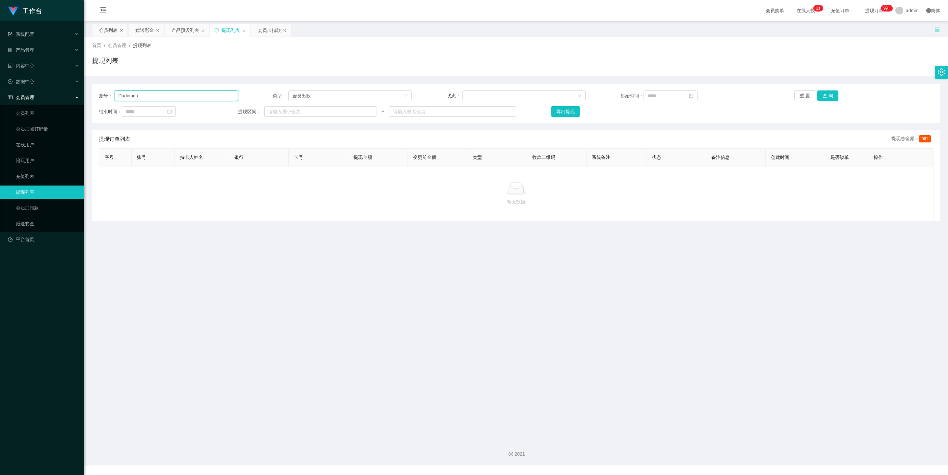
click at [191, 100] on input "Dadidadu" at bounding box center [176, 96] width 123 height 11
click at [829, 96] on button "查 询" at bounding box center [827, 96] width 21 height 11
click at [484, 115] on input "text" at bounding box center [452, 111] width 127 height 11
click at [394, 100] on div "会员出款" at bounding box center [347, 96] width 111 height 10
click at [345, 110] on li "人工取款" at bounding box center [348, 108] width 122 height 11
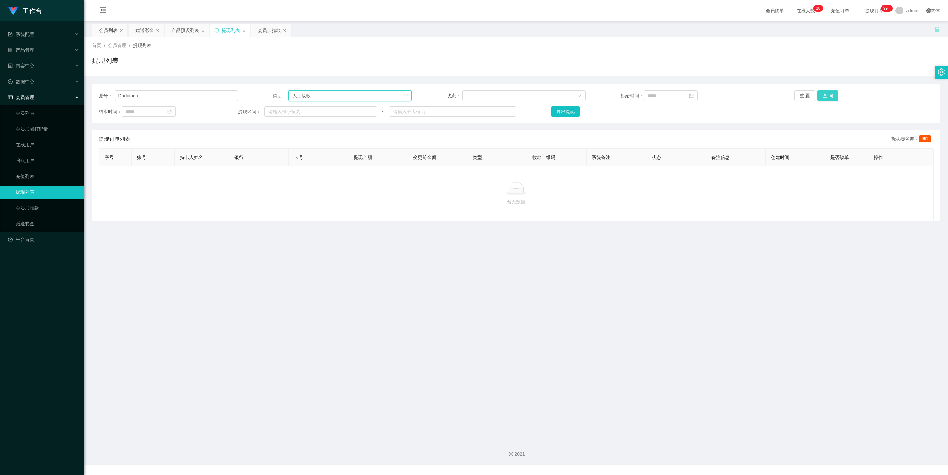
click at [822, 95] on button "查 询" at bounding box center [827, 96] width 21 height 11
click at [49, 237] on link "平台首页" at bounding box center [43, 239] width 71 height 13
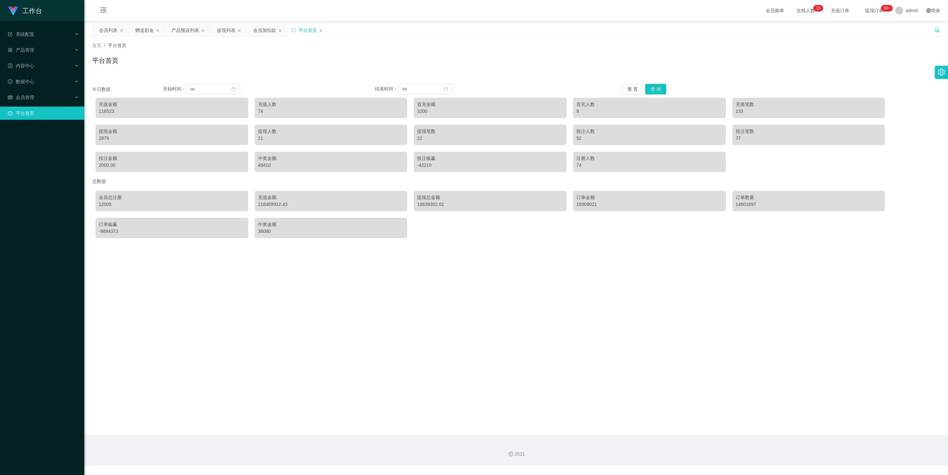
click at [941, 76] on icon "图标: setting" at bounding box center [941, 71] width 7 height 7
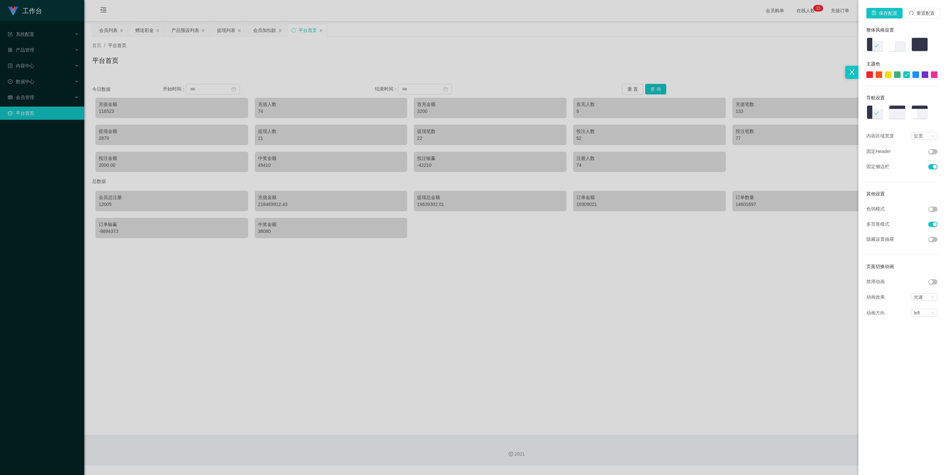
click at [809, 45] on div at bounding box center [474, 237] width 948 height 475
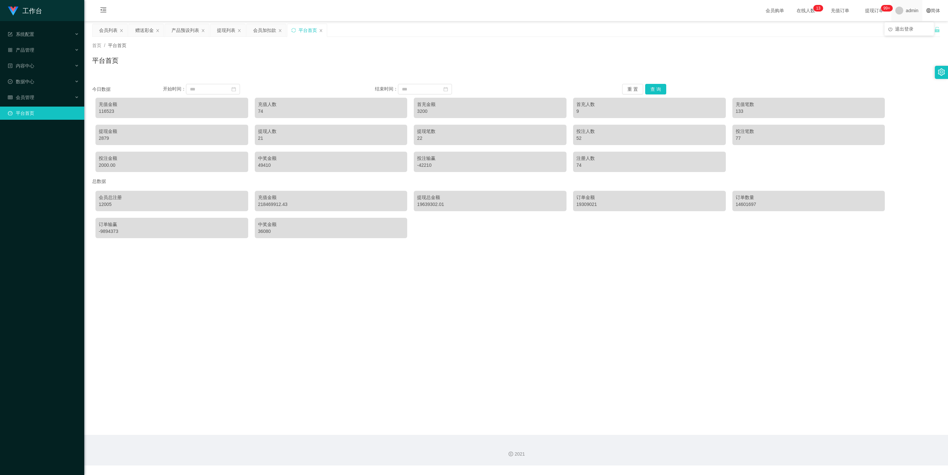
click at [908, 11] on span "admin" at bounding box center [912, 10] width 13 height 21
click at [904, 29] on span "退出登录" at bounding box center [904, 28] width 18 height 5
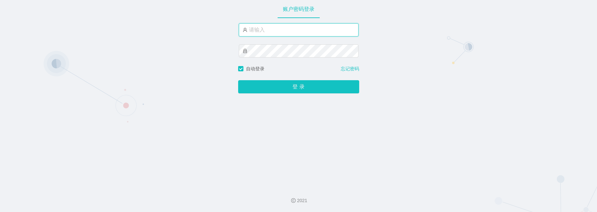
click at [251, 29] on input "text" at bounding box center [299, 29] width 120 height 13
paste input "[PERSON_NAME]"
type input "[PERSON_NAME]"
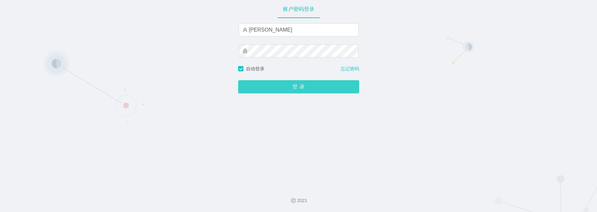
click at [274, 86] on button "登 录" at bounding box center [298, 86] width 121 height 13
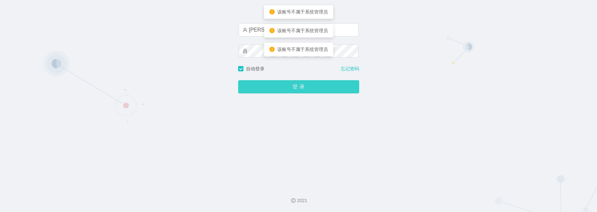
click at [274, 86] on button "登 录" at bounding box center [298, 86] width 121 height 13
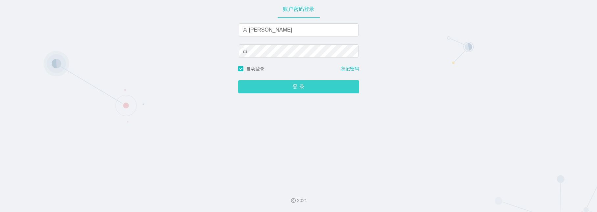
click at [317, 85] on button "登 录" at bounding box center [298, 86] width 121 height 13
